Goal: Book appointment/travel/reservation

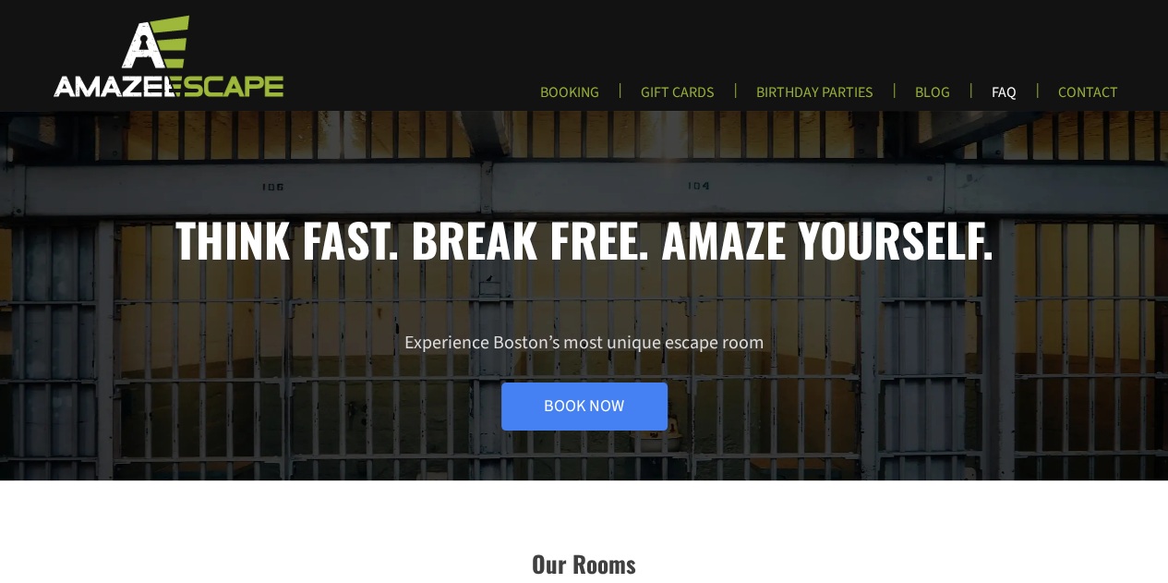
click at [1003, 92] on link "FAQ" at bounding box center [1004, 98] width 54 height 30
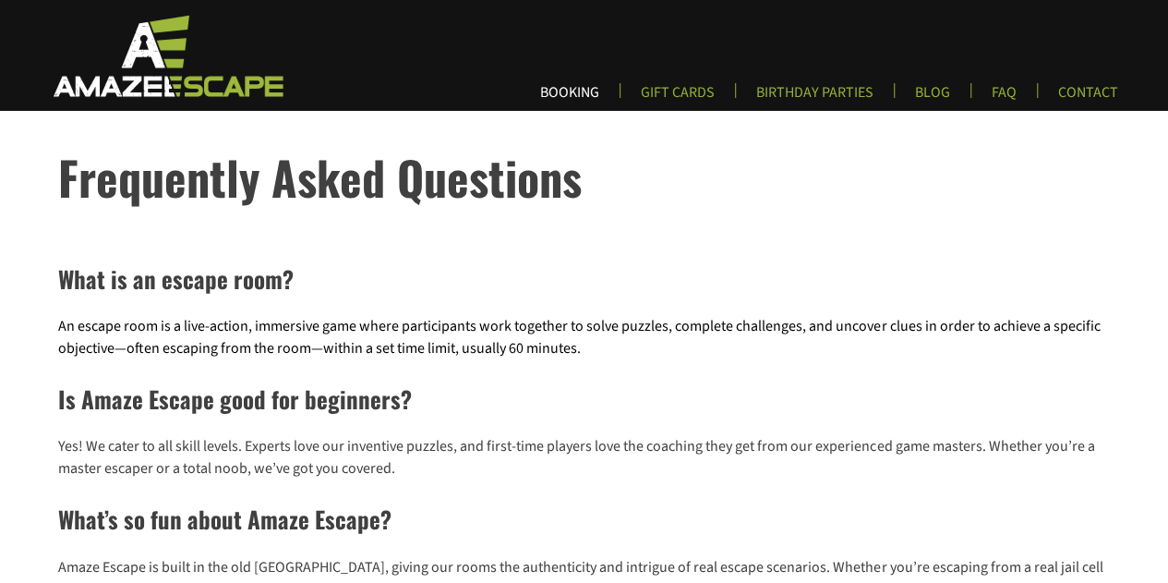
click at [572, 90] on link "BOOKING" at bounding box center [569, 98] width 89 height 30
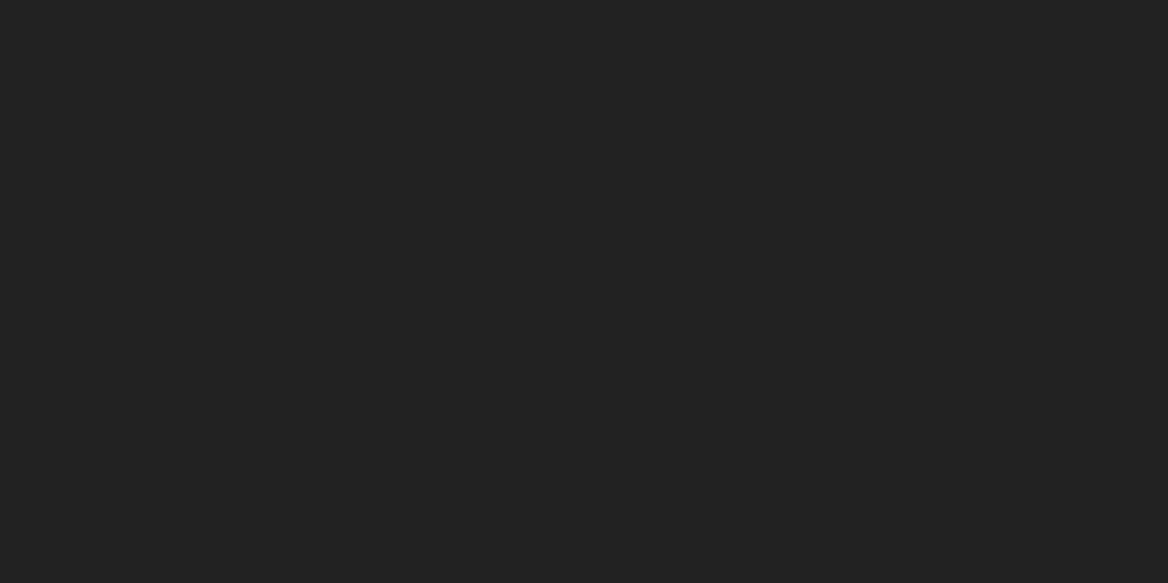
scroll to position [452, 0]
